Goal: Task Accomplishment & Management: Manage account settings

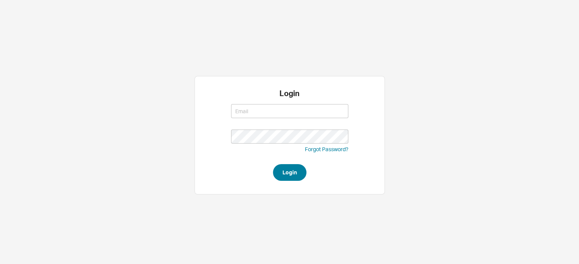
type input "[EMAIL_ADDRESS][DOMAIN_NAME]"
click at [293, 172] on button "Login" at bounding box center [289, 172] width 33 height 17
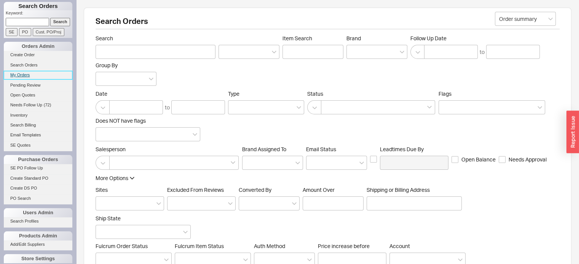
click at [24, 73] on link "My Orders" at bounding box center [38, 75] width 68 height 8
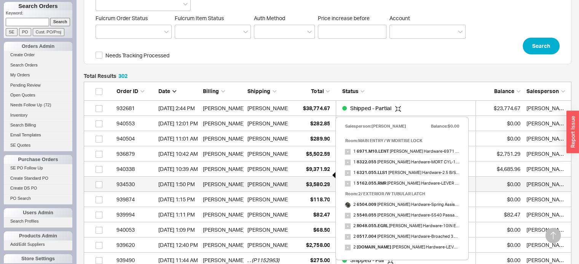
scroll to position [266, 0]
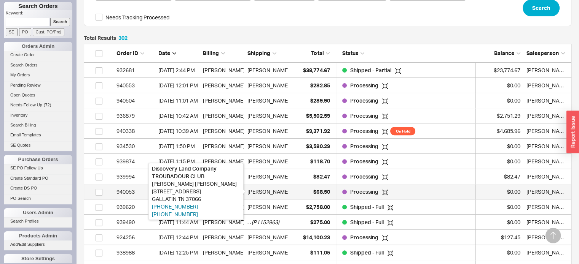
click at [266, 192] on div "Amy Scott" at bounding box center [268, 191] width 42 height 15
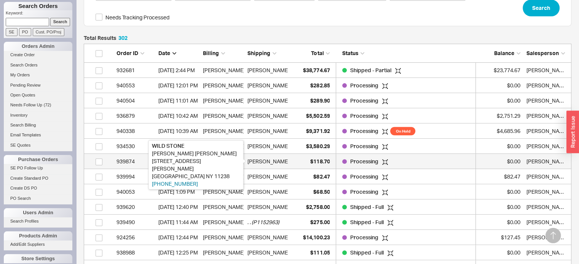
click at [269, 161] on div "Chia-Yi Huang" at bounding box center [268, 161] width 42 height 15
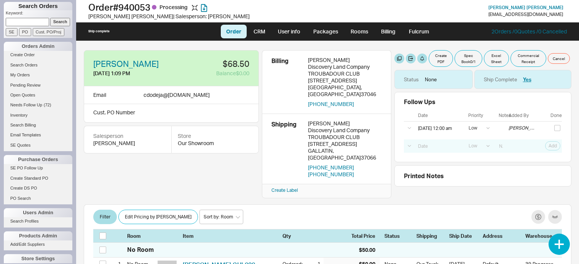
select select "LOW"
click at [167, 62] on button "button" at bounding box center [166, 64] width 8 height 8
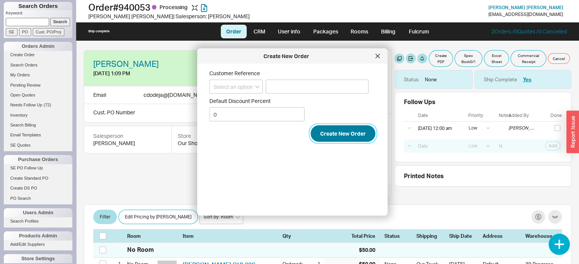
click at [339, 134] on button "Create New Order" at bounding box center [342, 134] width 65 height 17
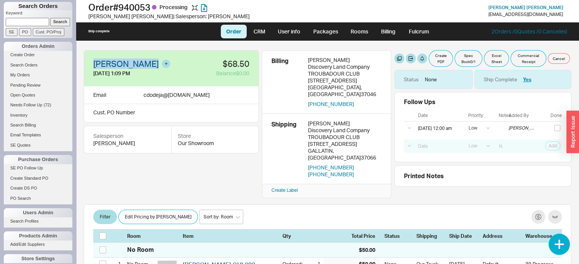
drag, startPoint x: 162, startPoint y: 60, endPoint x: 126, endPoint y: 64, distance: 35.5
click at [92, 59] on div "CHAYAN DODEJA 9/15/25 1:09 PM $68.50 Balance $0.00" at bounding box center [171, 68] width 175 height 37
copy link "CHAYAN DODEJA"
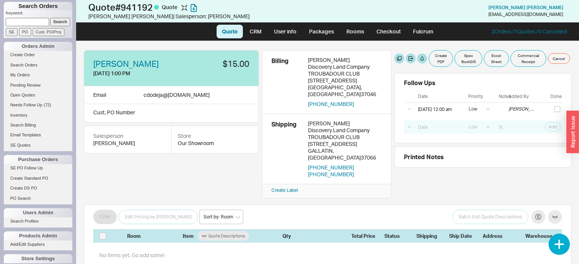
select select "LOW"
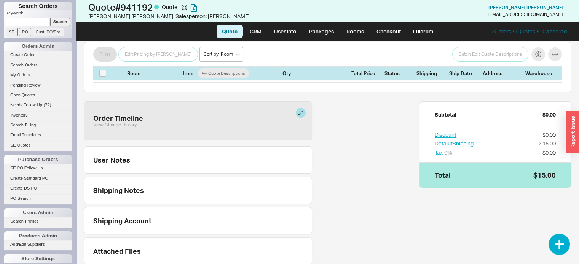
scroll to position [187, 0]
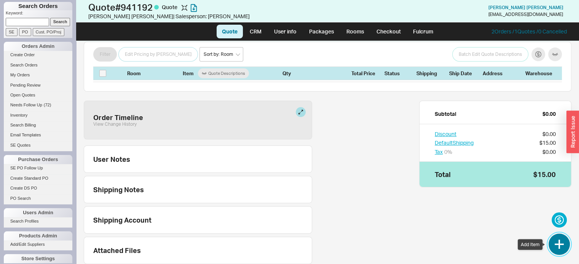
click at [558, 241] on button "button" at bounding box center [558, 244] width 21 height 21
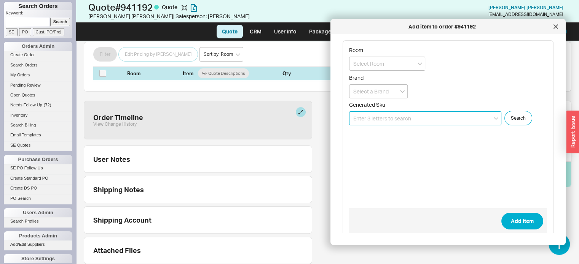
click at [434, 117] on input at bounding box center [425, 118] width 152 height 14
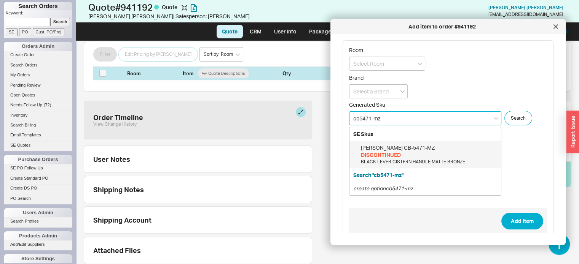
click at [420, 146] on div "Lefroy Brooks CB-5471-MZ" at bounding box center [429, 148] width 136 height 8
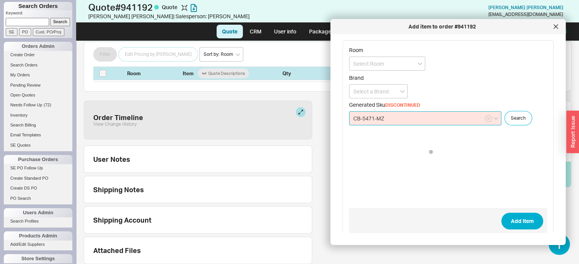
type input "CB-5471-MZ"
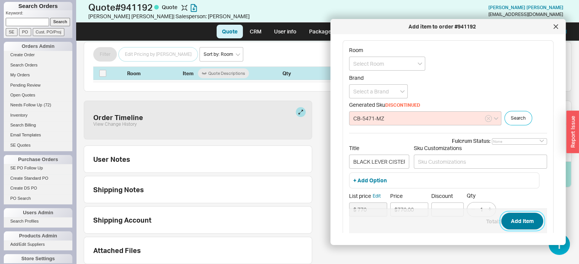
click at [515, 216] on button "Add Item" at bounding box center [522, 221] width 42 height 17
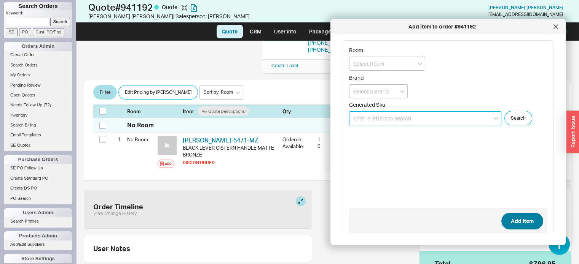
scroll to position [110, 0]
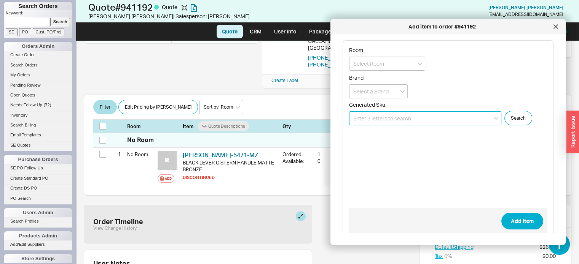
click at [447, 118] on input at bounding box center [425, 118] width 152 height 14
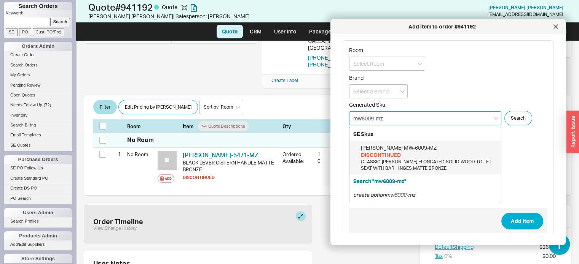
click at [421, 145] on div "Lefroy Brooks MW-6009-MZ" at bounding box center [429, 148] width 136 height 8
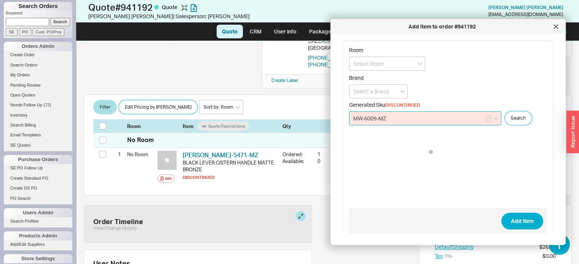
type input "MW-6009-MZ"
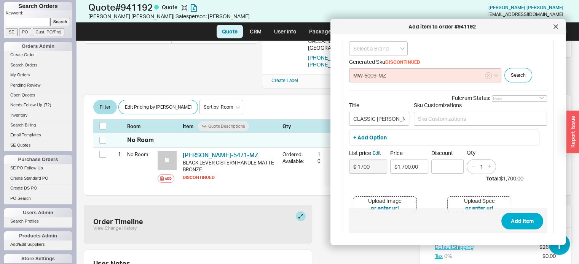
scroll to position [73, 0]
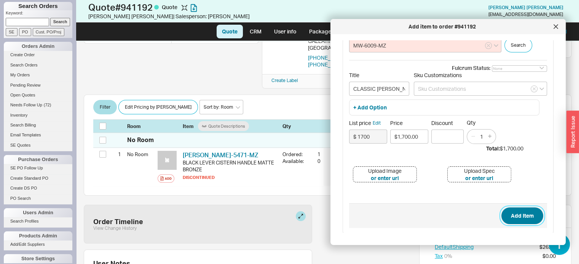
click at [515, 218] on button "Add Item" at bounding box center [522, 216] width 42 height 17
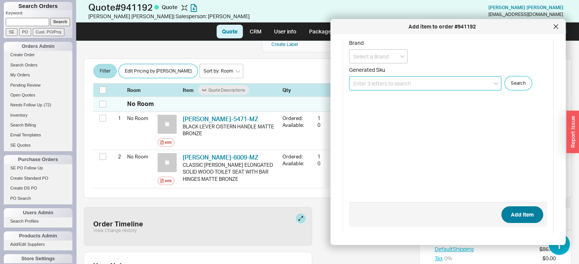
scroll to position [148, 0]
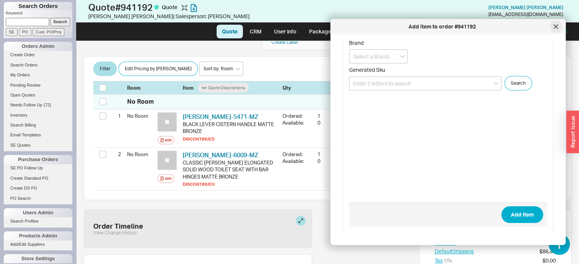
click at [556, 27] on icon at bounding box center [555, 26] width 5 height 5
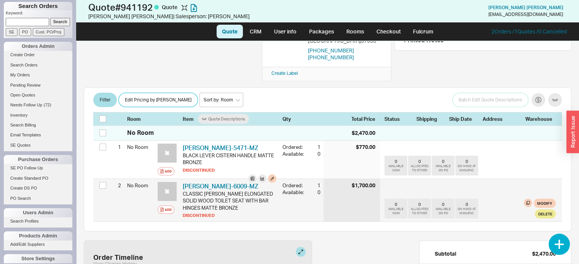
scroll to position [72, 0]
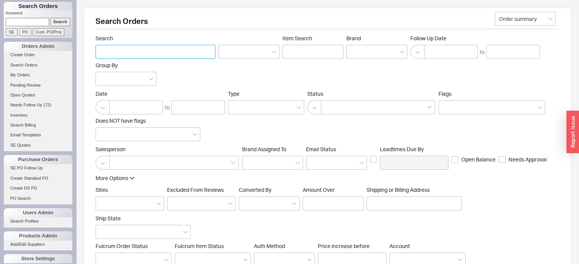
click at [119, 51] on input "Search" at bounding box center [155, 52] width 120 height 14
paste input "CHAYAN DODEJA"
type input "CHAYAN DODEJA"
click at [33, 65] on link "Search Orders" at bounding box center [38, 65] width 68 height 8
click at [116, 52] on input "Search" at bounding box center [155, 52] width 120 height 14
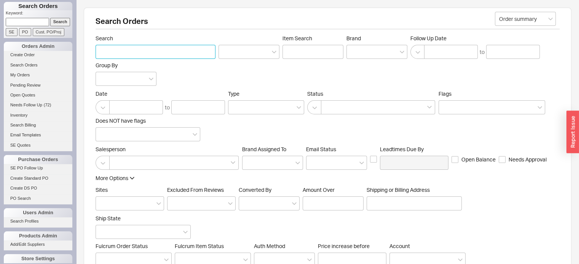
paste input "CHAYAN DODEJA"
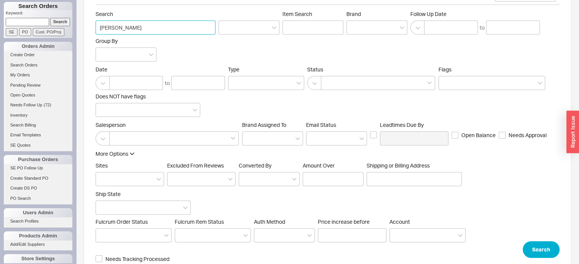
scroll to position [37, 0]
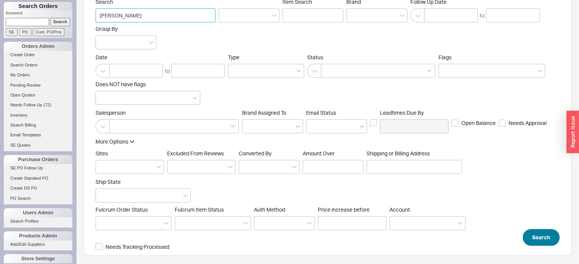
type input "CHAYAN DODEJA"
click at [539, 240] on button "Search" at bounding box center [540, 237] width 37 height 17
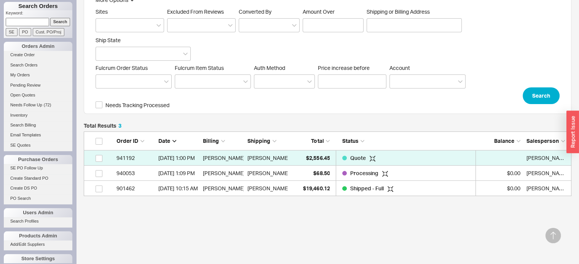
scroll to position [192, 0]
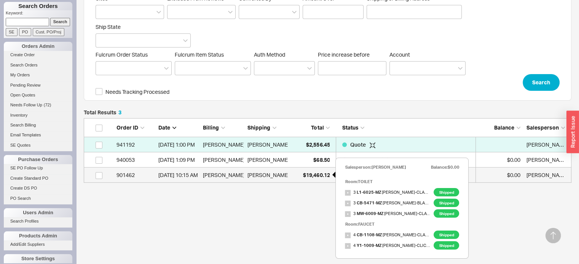
click at [323, 175] on span "$19,460.12" at bounding box center [316, 175] width 27 height 6
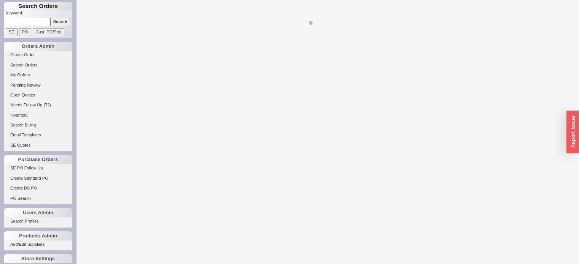
select select "LOW"
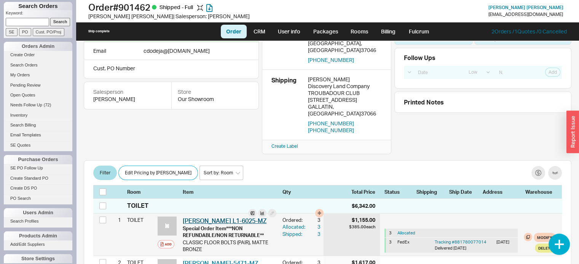
scroll to position [114, 0]
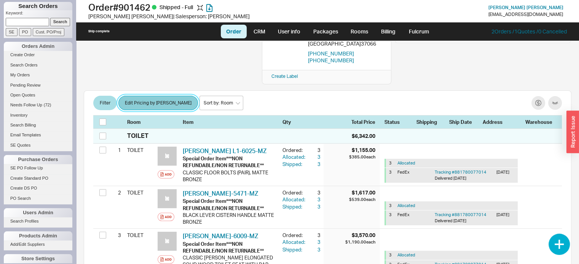
click at [156, 96] on button "Edit Pricing by [PERSON_NAME]" at bounding box center [158, 103] width 80 height 14
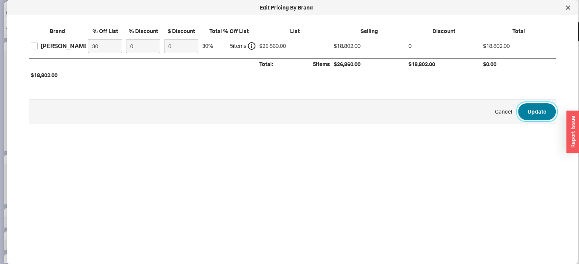
click at [533, 111] on button "Update" at bounding box center [537, 111] width 38 height 17
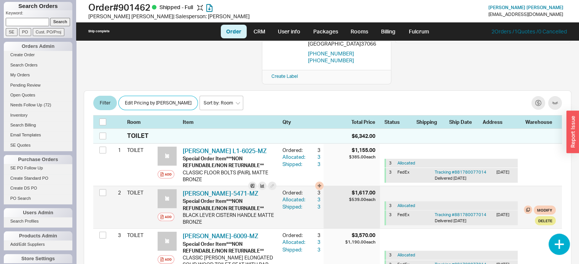
scroll to position [152, 0]
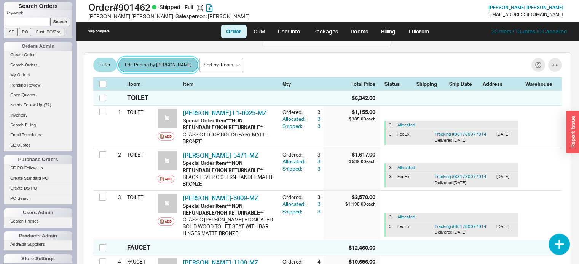
click at [149, 58] on button "Edit Pricing by [PERSON_NAME]" at bounding box center [158, 65] width 80 height 14
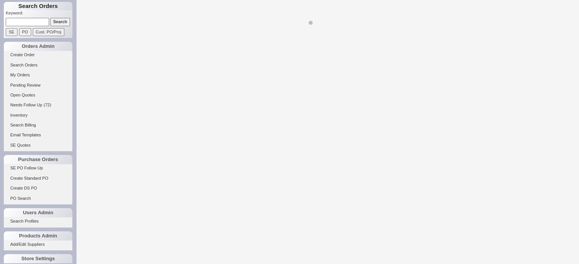
select select "LOW"
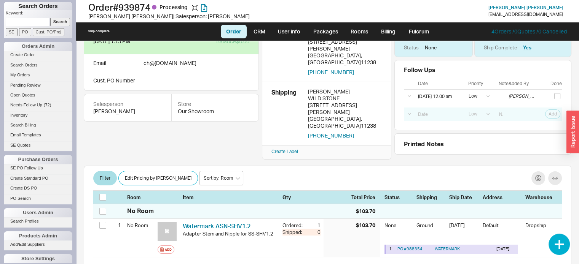
scroll to position [76, 0]
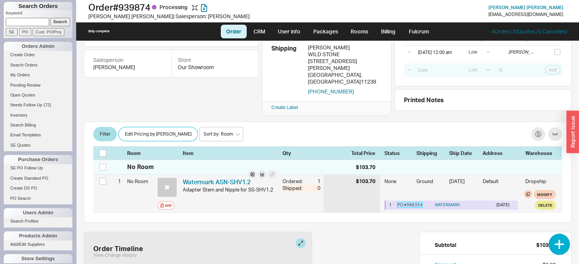
click at [403, 202] on link "PO # 988354" at bounding box center [409, 204] width 25 height 5
click at [405, 202] on link "PO # 988354" at bounding box center [409, 204] width 25 height 5
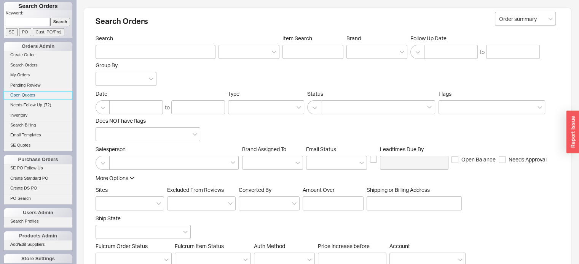
click at [30, 94] on link "Open Quotes" at bounding box center [38, 95] width 68 height 8
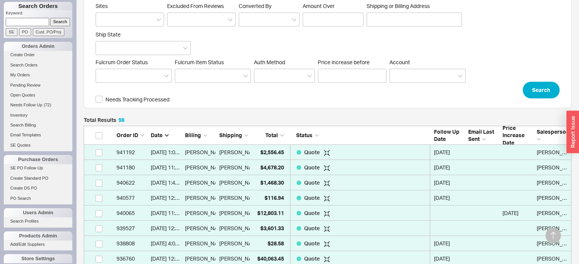
scroll to position [190, 0]
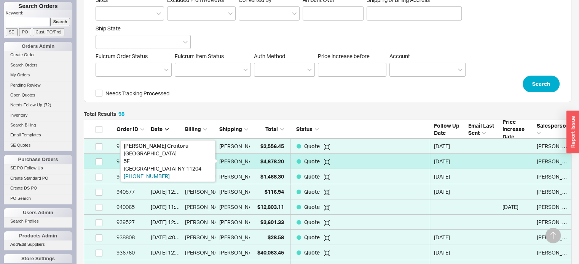
click at [243, 161] on div "[PERSON_NAME]" at bounding box center [240, 161] width 42 height 15
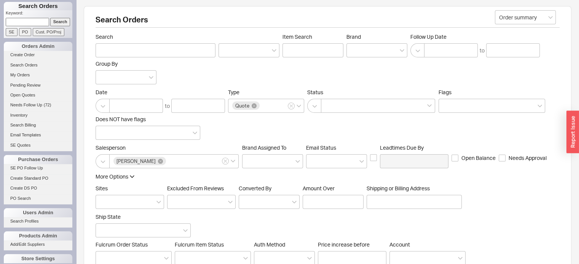
scroll to position [0, 0]
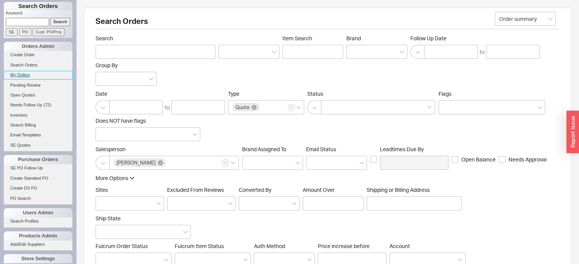
click at [24, 73] on link "My Orders" at bounding box center [38, 75] width 68 height 8
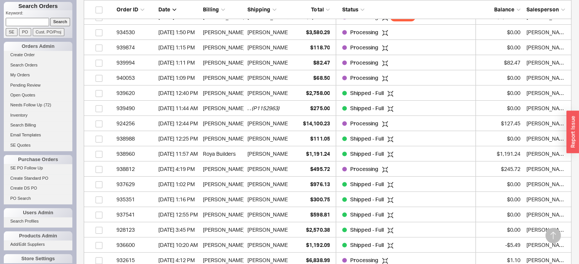
scroll to position [418, 0]
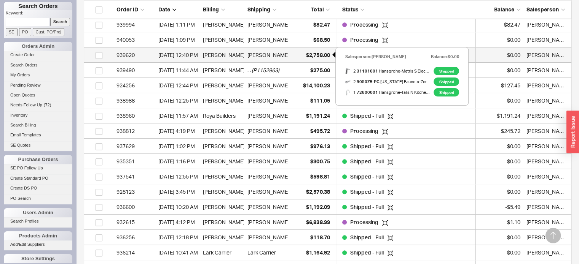
click at [316, 54] on span "$2,758.00" at bounding box center [318, 55] width 24 height 6
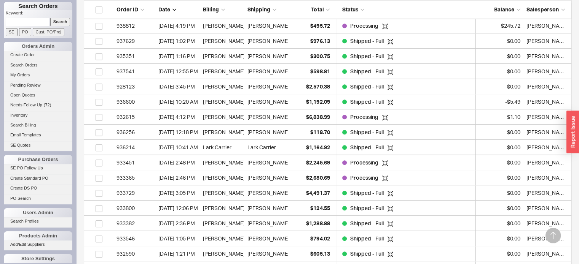
scroll to position [533, 0]
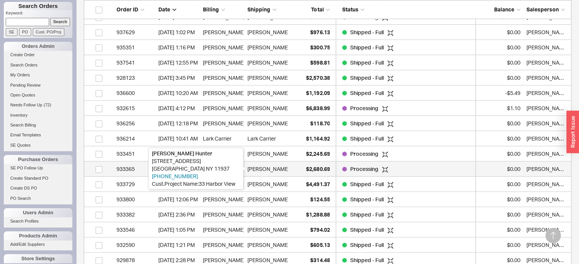
click at [269, 171] on div "Ellie Hunter" at bounding box center [268, 169] width 42 height 15
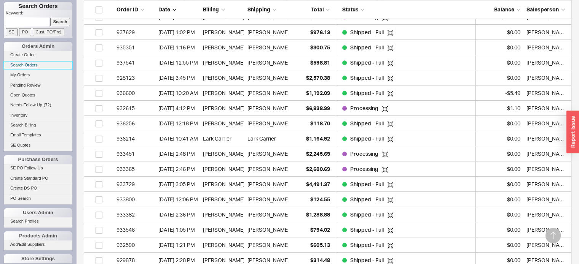
click at [33, 65] on link "Search Orders" at bounding box center [38, 65] width 68 height 8
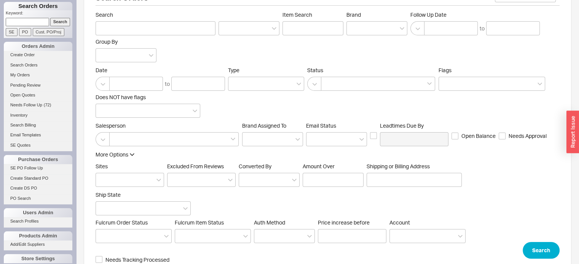
scroll to position [37, 0]
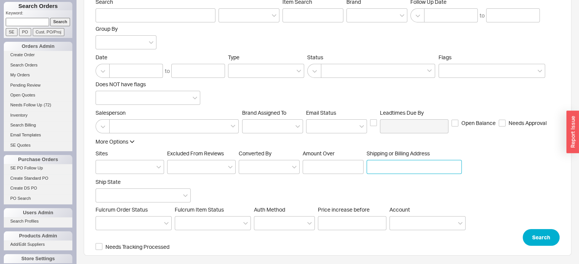
click at [384, 169] on input "Shipping or Billing Address" at bounding box center [413, 167] width 95 height 14
type input "665 BERGEN STREET"
click at [545, 234] on button "Search" at bounding box center [540, 237] width 37 height 17
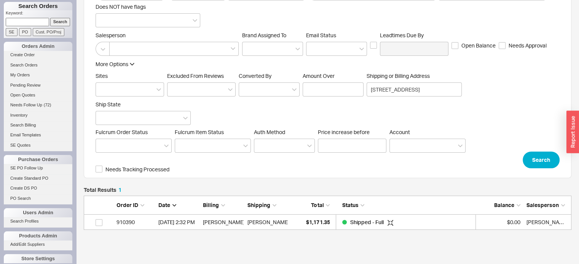
scroll to position [28, 481]
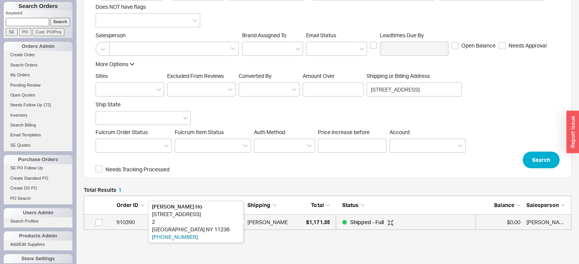
click at [262, 221] on div "Patricia Ho" at bounding box center [268, 222] width 42 height 15
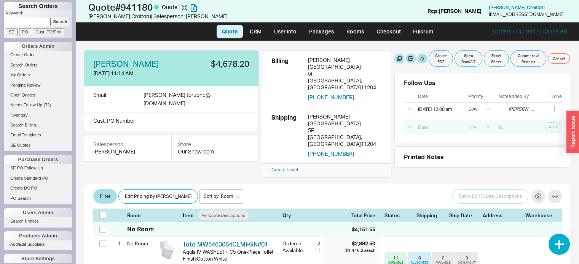
select select "LOW"
